Goal: Check status: Check status

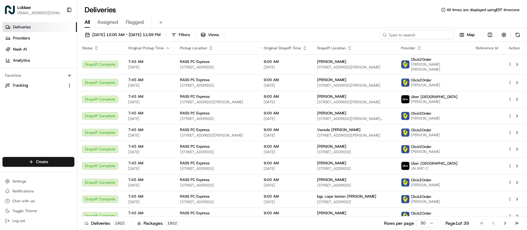
click at [425, 33] on input at bounding box center [417, 35] width 74 height 9
paste input "531900012806398"
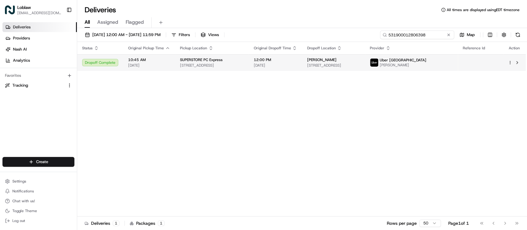
type input "531900012806398"
click at [332, 63] on span "[STREET_ADDRESS]" at bounding box center [333, 65] width 53 height 5
click at [360, 65] on span "[STREET_ADDRESS]" at bounding box center [333, 65] width 53 height 5
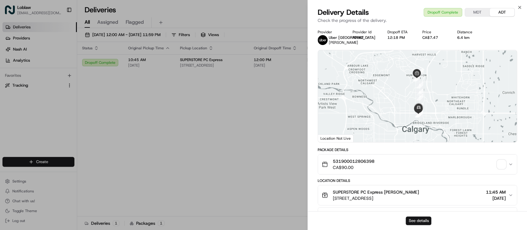
click at [412, 220] on button "See details" at bounding box center [419, 221] width 26 height 9
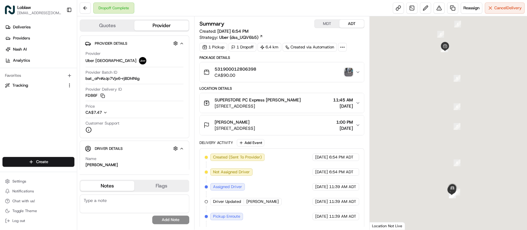
click at [348, 71] on img "button" at bounding box center [348, 72] width 9 height 9
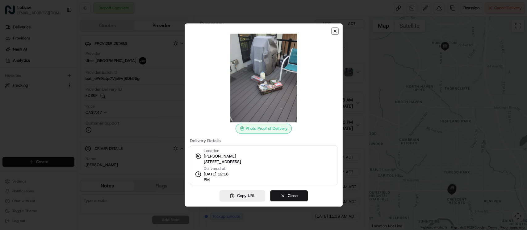
click at [333, 31] on icon "button" at bounding box center [334, 31] width 5 height 5
